Goal: Navigation & Orientation: Find specific page/section

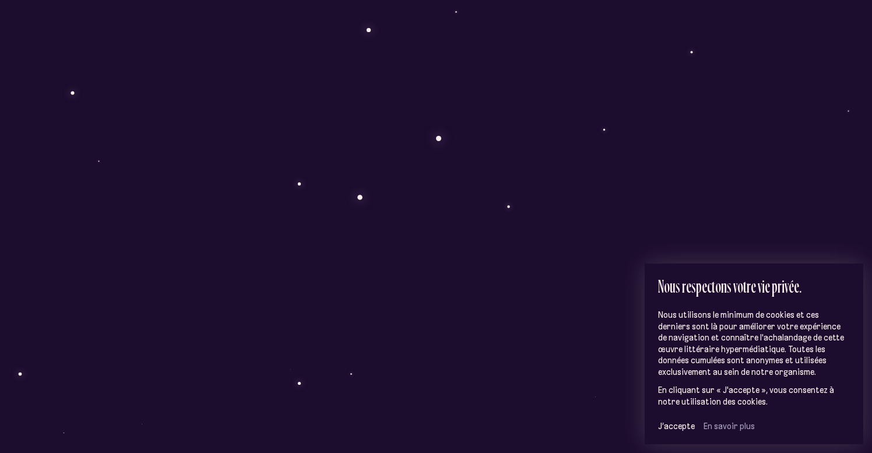
click at [683, 424] on span "J’accepte" at bounding box center [676, 426] width 37 height 10
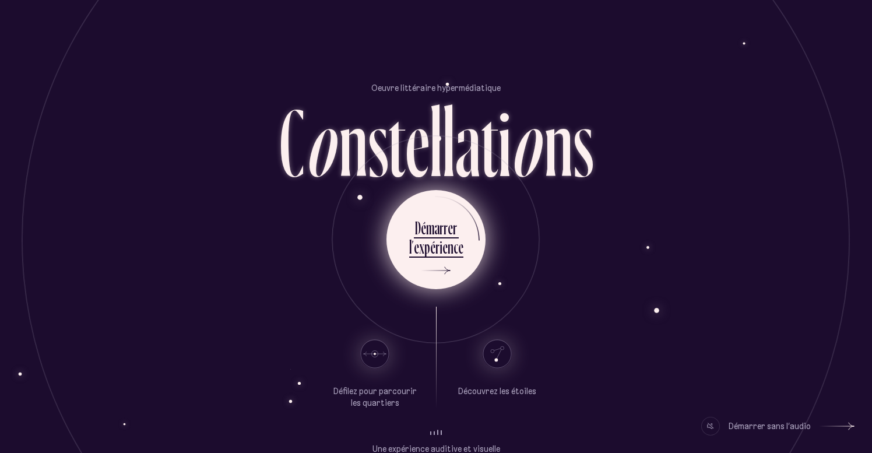
click at [427, 228] on div "m" at bounding box center [430, 227] width 8 height 23
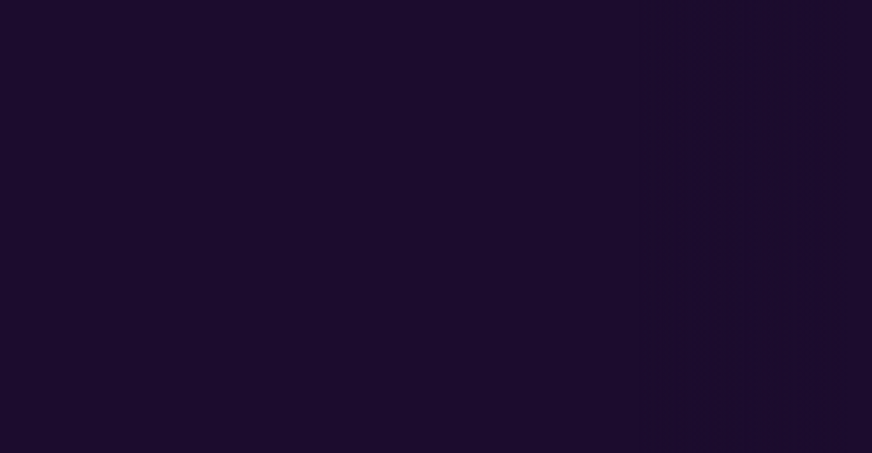
click at [399, 224] on div "Oeuvre littéraire hypermédiatique C o n s t e l l a t i o n s D é m a r r e r l…" at bounding box center [436, 226] width 872 height 453
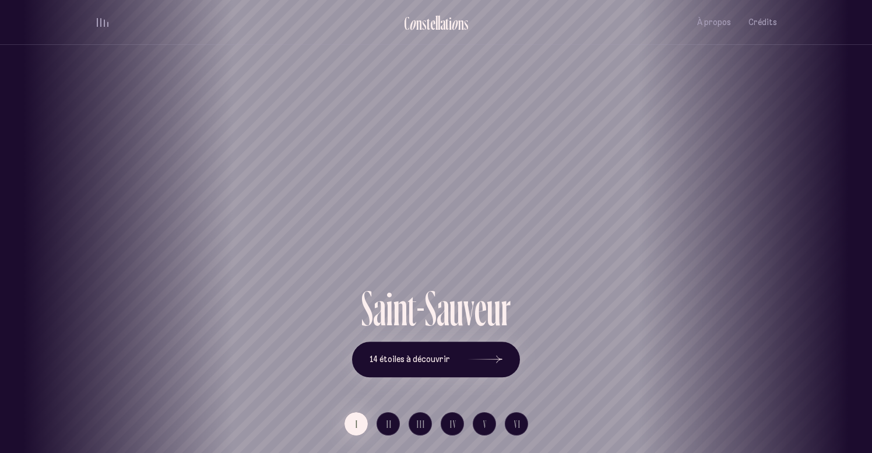
click at [98, 22] on div "volume audio" at bounding box center [103, 22] width 12 height 9
click at [718, 25] on span "À propos" at bounding box center [714, 22] width 34 height 10
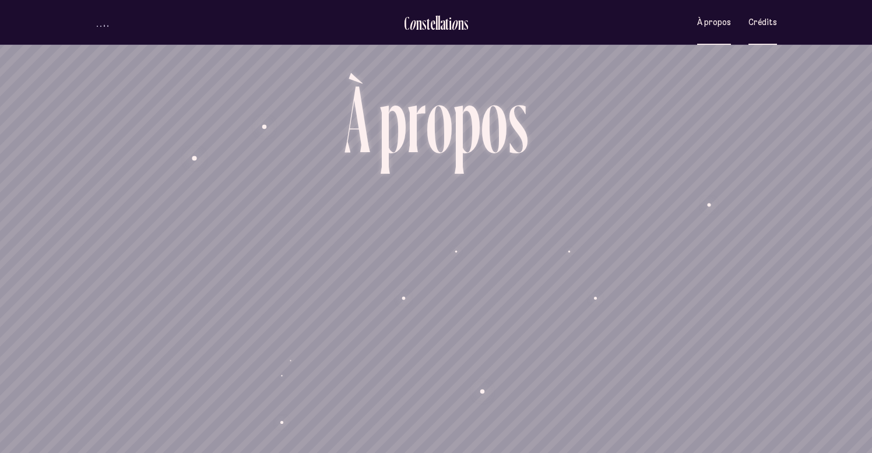
click at [763, 24] on span "Crédits" at bounding box center [762, 22] width 29 height 10
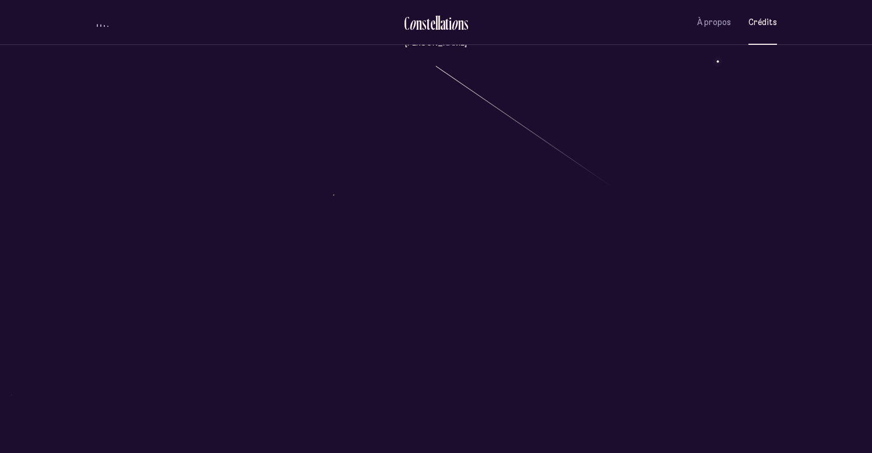
scroll to position [466, 0]
click at [452, 20] on div "o" at bounding box center [454, 22] width 7 height 19
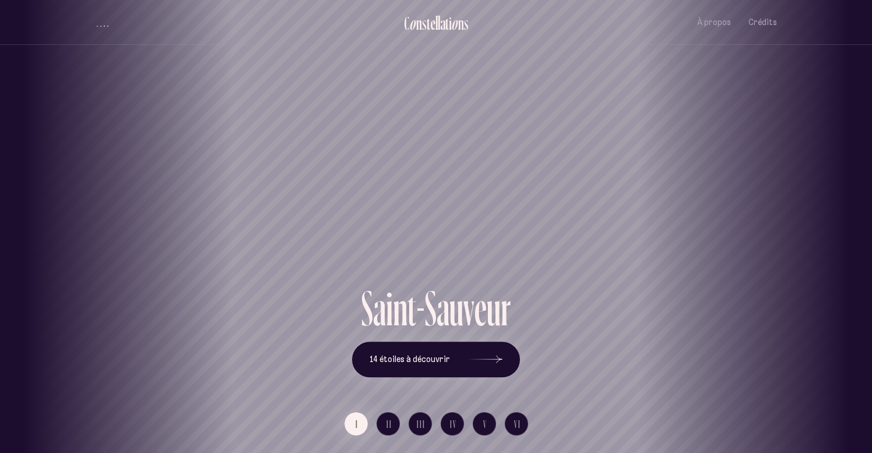
click at [449, 361] on div "[GEOGRAPHIC_DATA] [GEOGRAPHIC_DATA] [GEOGRAPHIC_DATA][PERSON_NAME][GEOGRAPHIC_D…" at bounding box center [436, 226] width 872 height 453
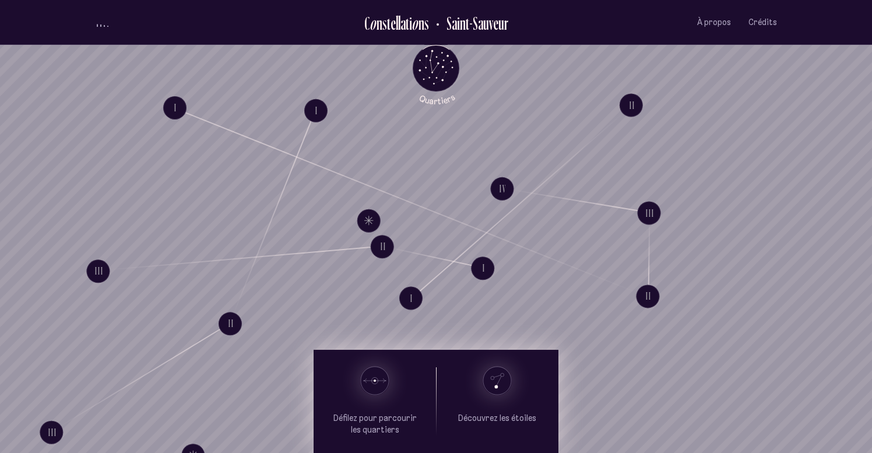
click at [871, 217] on html "Loader C o n s t e l l a t i o n s [GEOGRAPHIC_DATA] À propos Crédits Menu Quar…" at bounding box center [436, 226] width 872 height 453
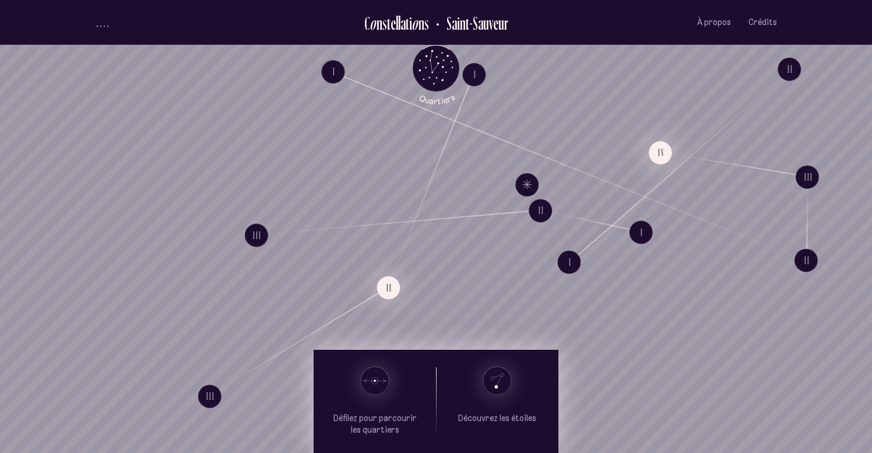
click at [723, 117] on div "I II III I II Explore Le chat à trois pattes II III I II III IV Explore La cour…" at bounding box center [436, 226] width 872 height 453
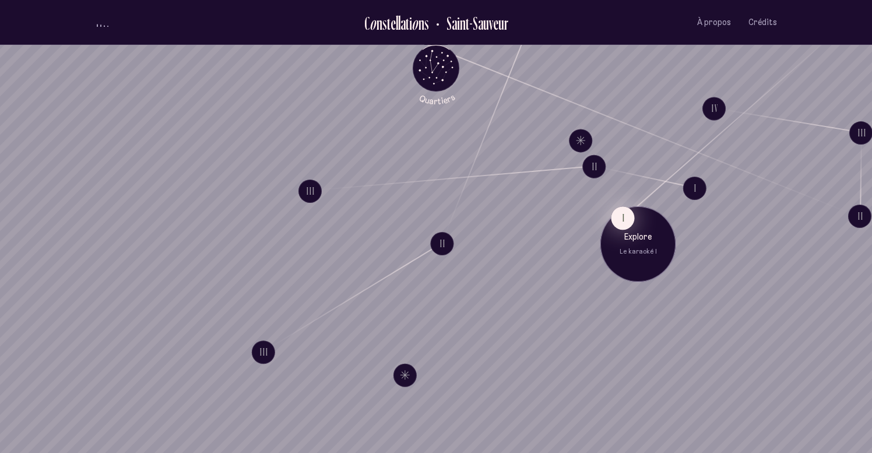
click at [630, 223] on button "I" at bounding box center [622, 217] width 23 height 23
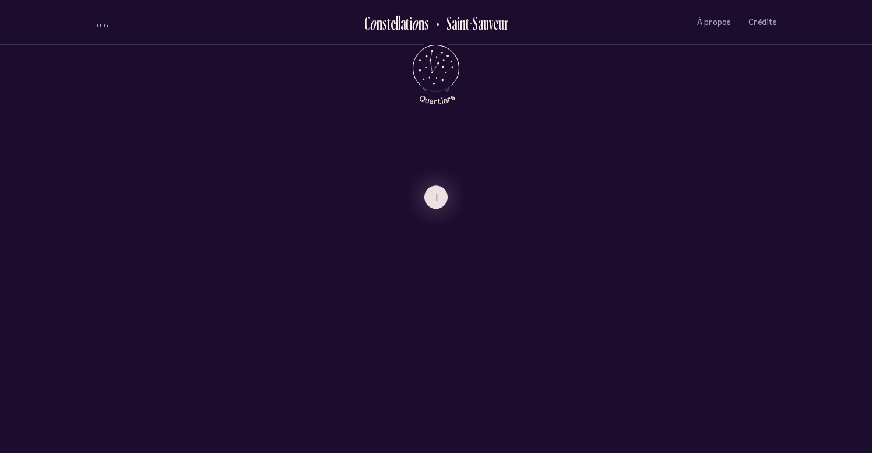
scroll to position [653, 0]
